Goal: Information Seeking & Learning: Find specific page/section

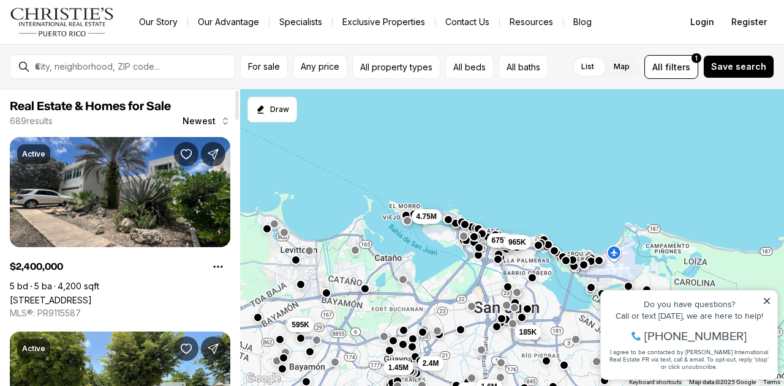
click at [111, 73] on div at bounding box center [132, 66] width 204 height 21
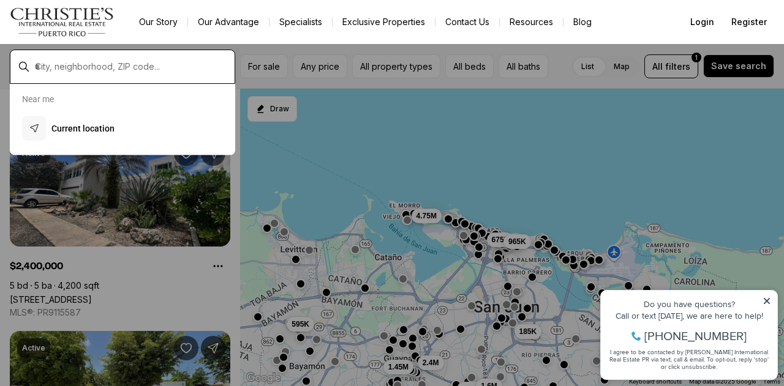
click at [104, 70] on input "text" at bounding box center [132, 66] width 195 height 11
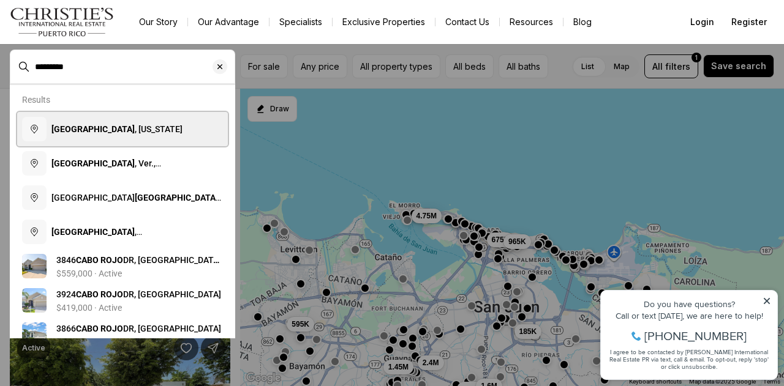
click at [119, 130] on span "[GEOGRAPHIC_DATA] , [US_STATE]" at bounding box center [116, 129] width 131 height 10
type input "**********"
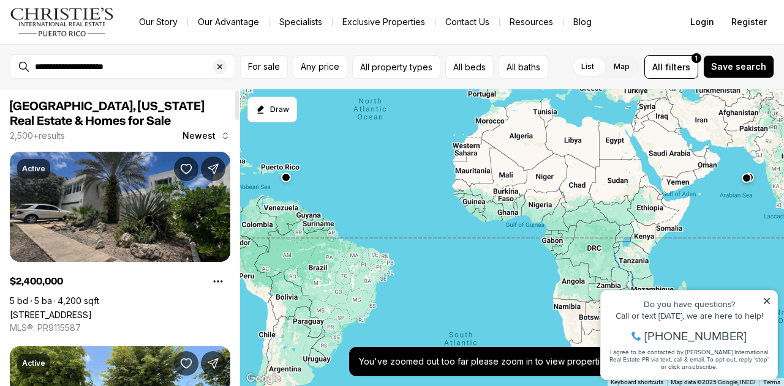
click at [92, 310] on link "[STREET_ADDRESS]" at bounding box center [51, 315] width 82 height 10
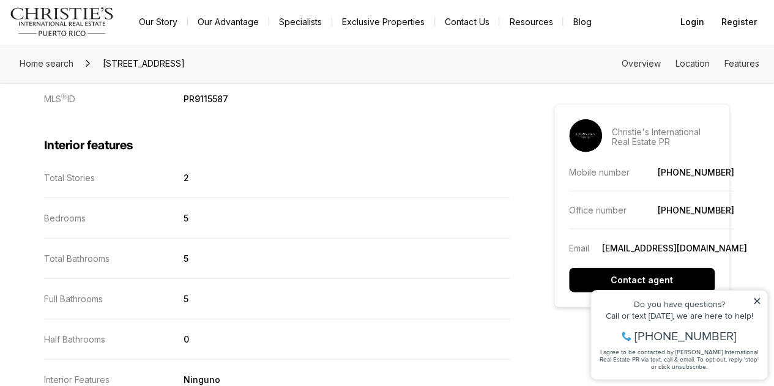
scroll to position [1390, 0]
